Goal: Communication & Community: Share content

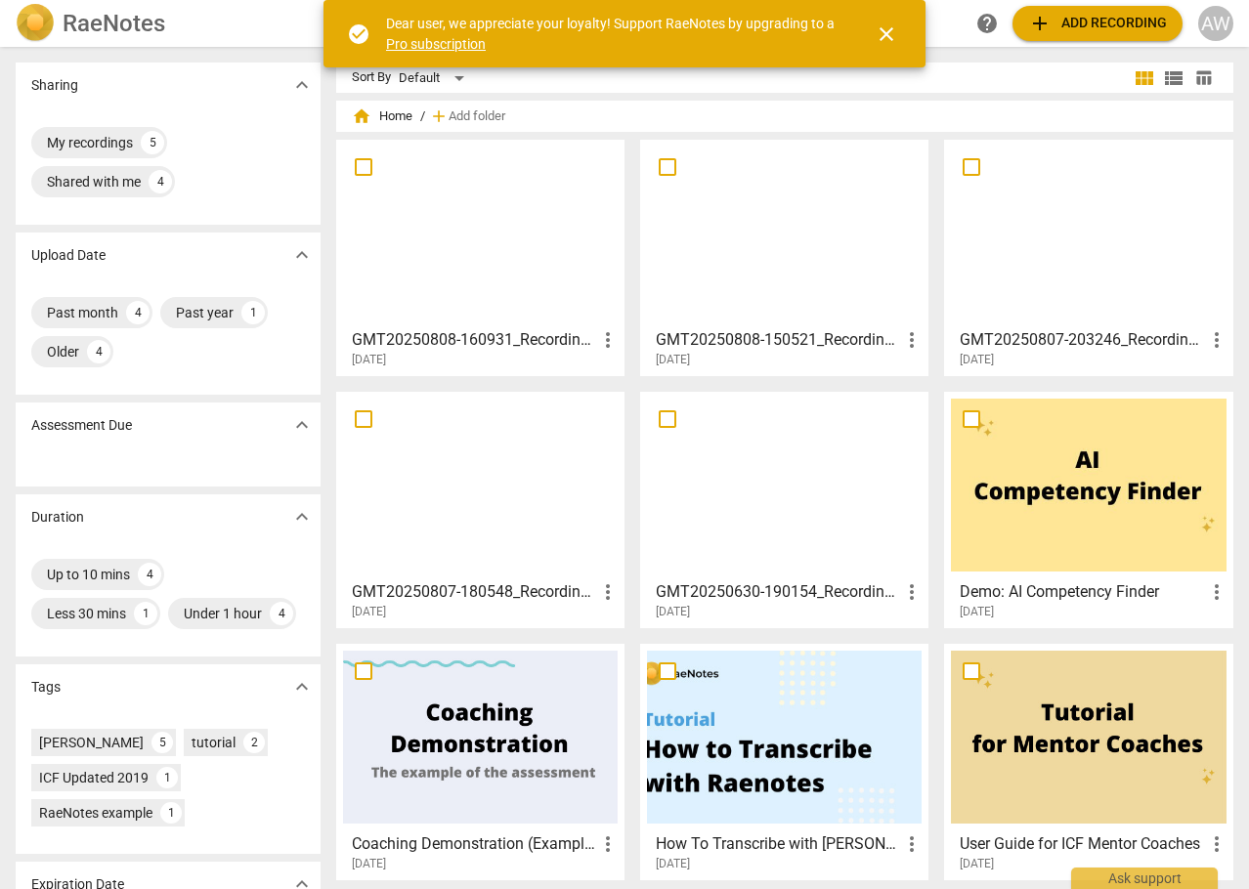
click at [450, 246] on div at bounding box center [480, 233] width 275 height 173
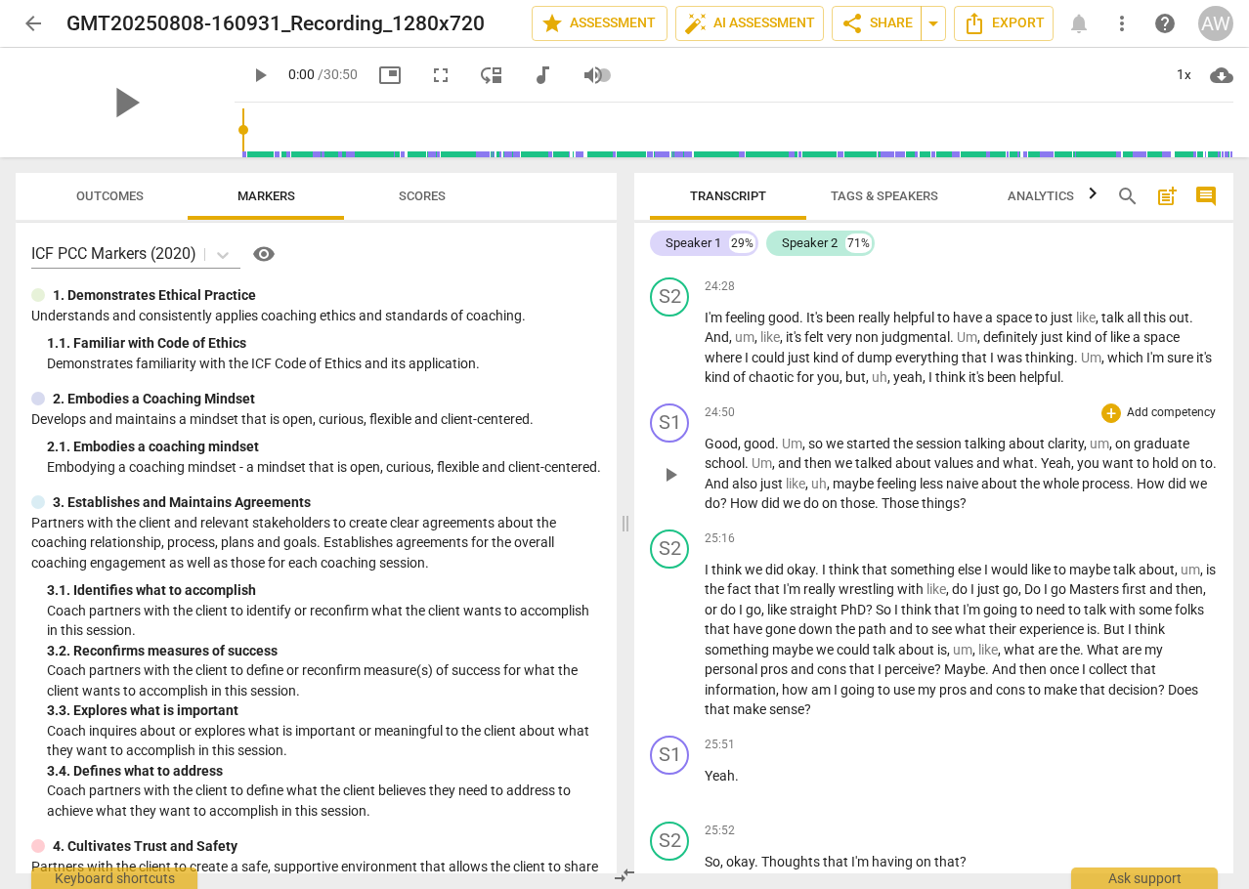
scroll to position [10360, 0]
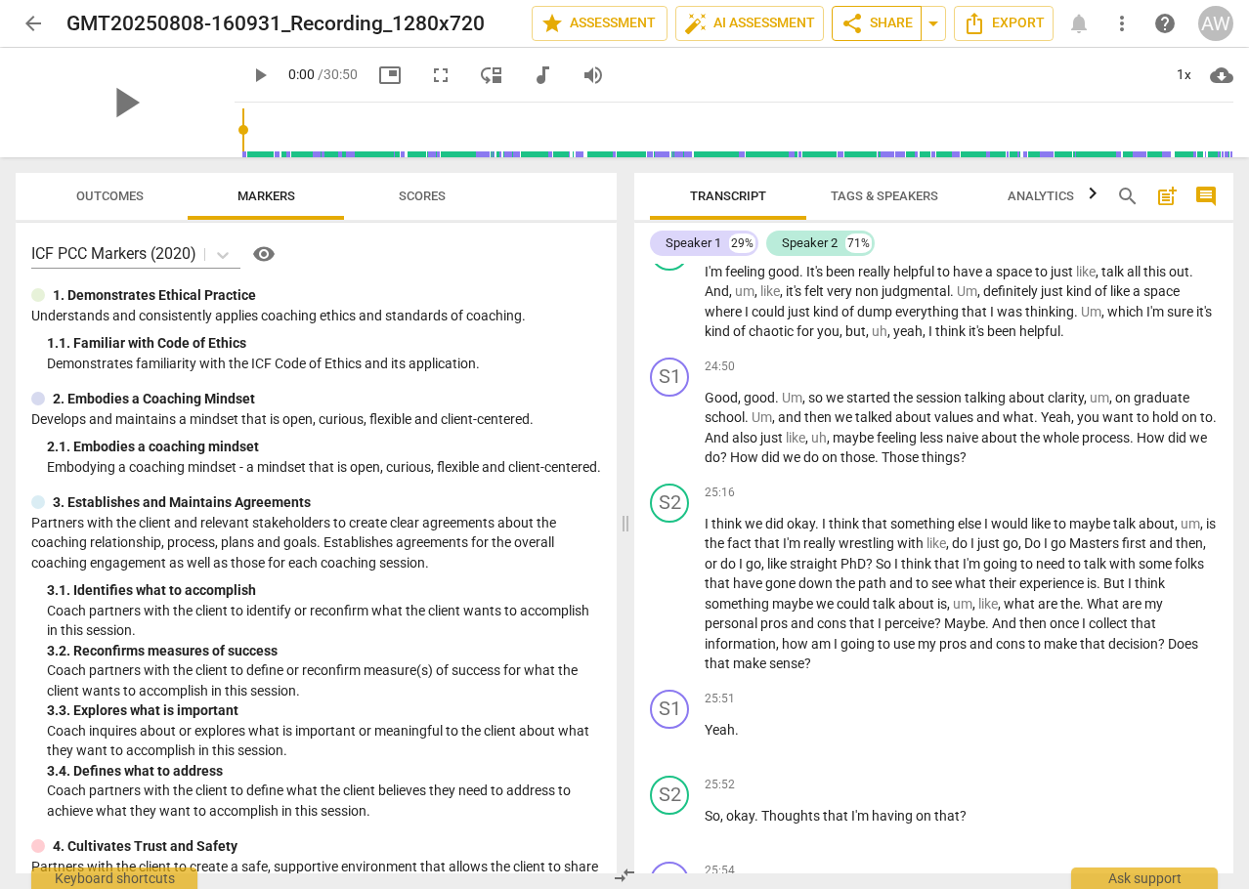
click at [880, 22] on span "share Share" at bounding box center [877, 23] width 72 height 23
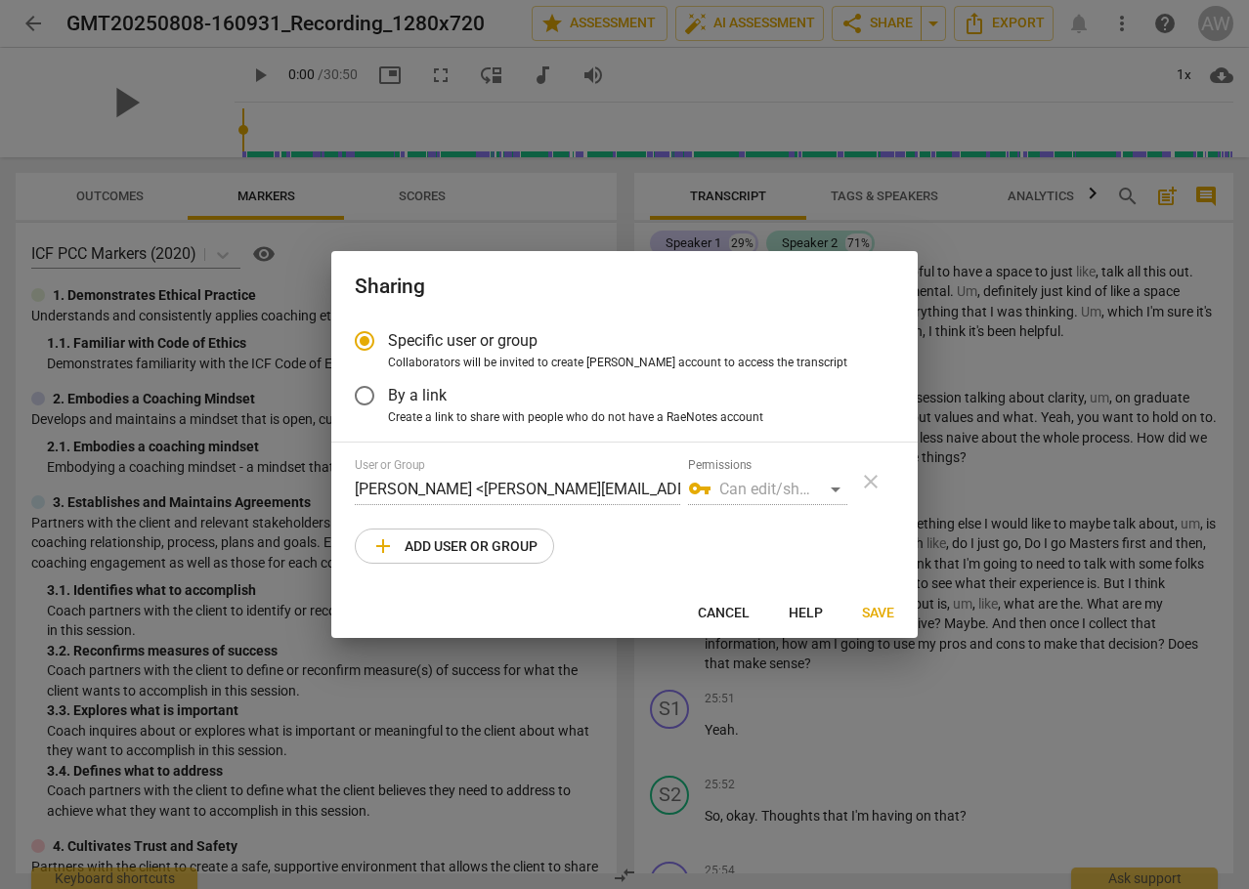
click at [474, 548] on span "add Add user or group" at bounding box center [454, 546] width 166 height 23
radio input "false"
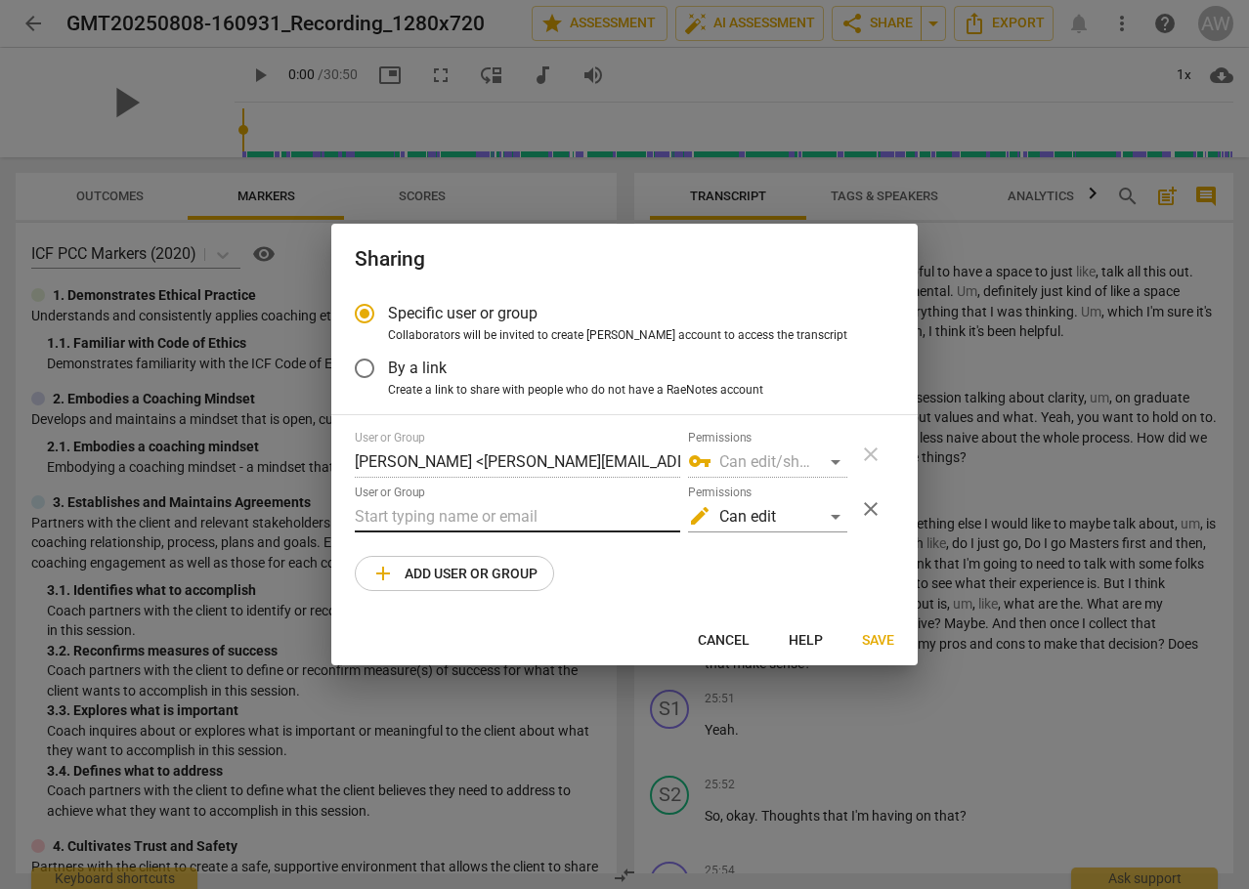
click at [452, 520] on input "text" at bounding box center [517, 516] width 325 height 31
paste input "[EMAIL_ADDRESS][DOMAIN_NAME]"
type input "[EMAIL_ADDRESS][DOMAIN_NAME]"
click at [885, 638] on span "Save" at bounding box center [878, 641] width 32 height 20
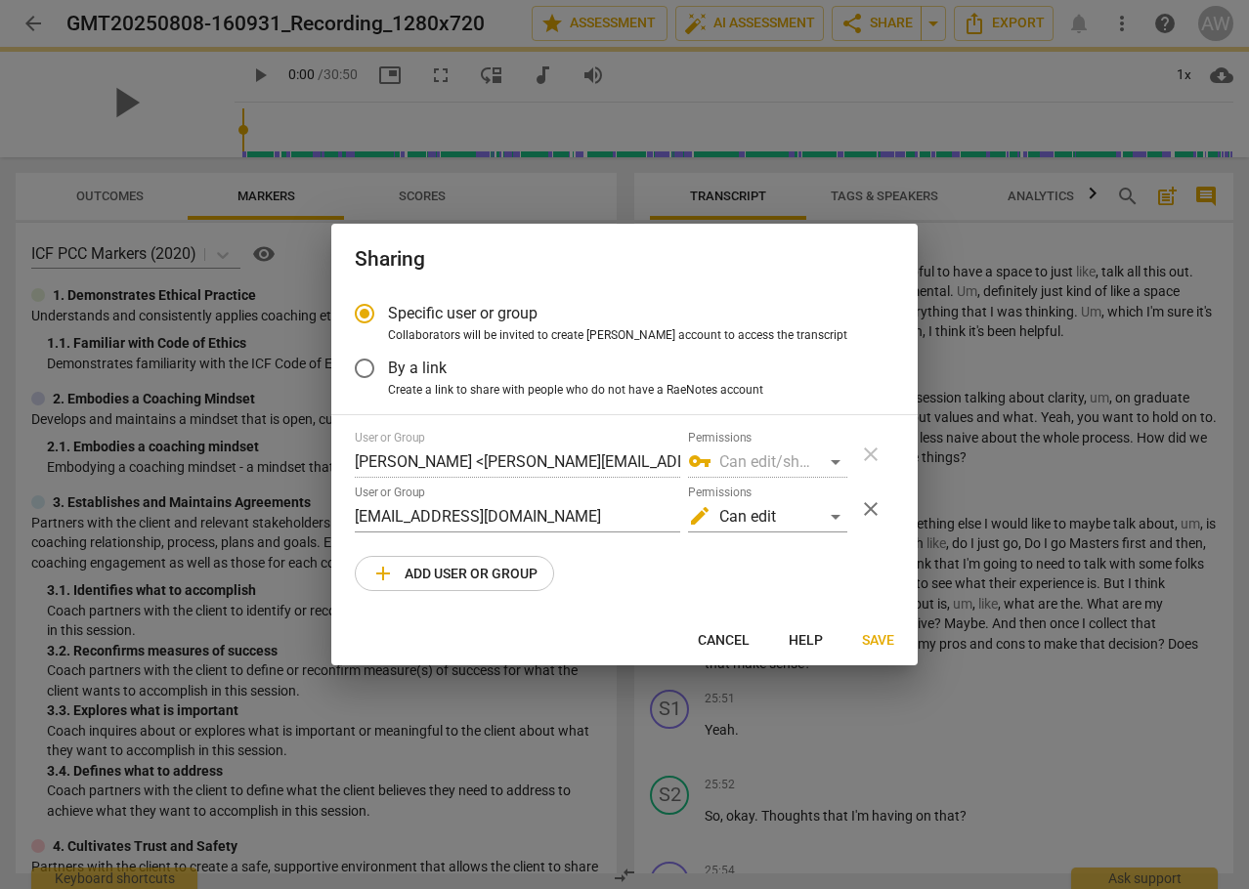
radio input "false"
type input "[PERSON_NAME] [PERSON_NAME] <[EMAIL_ADDRESS][DOMAIN_NAME]>"
